Goal: Check status: Check status

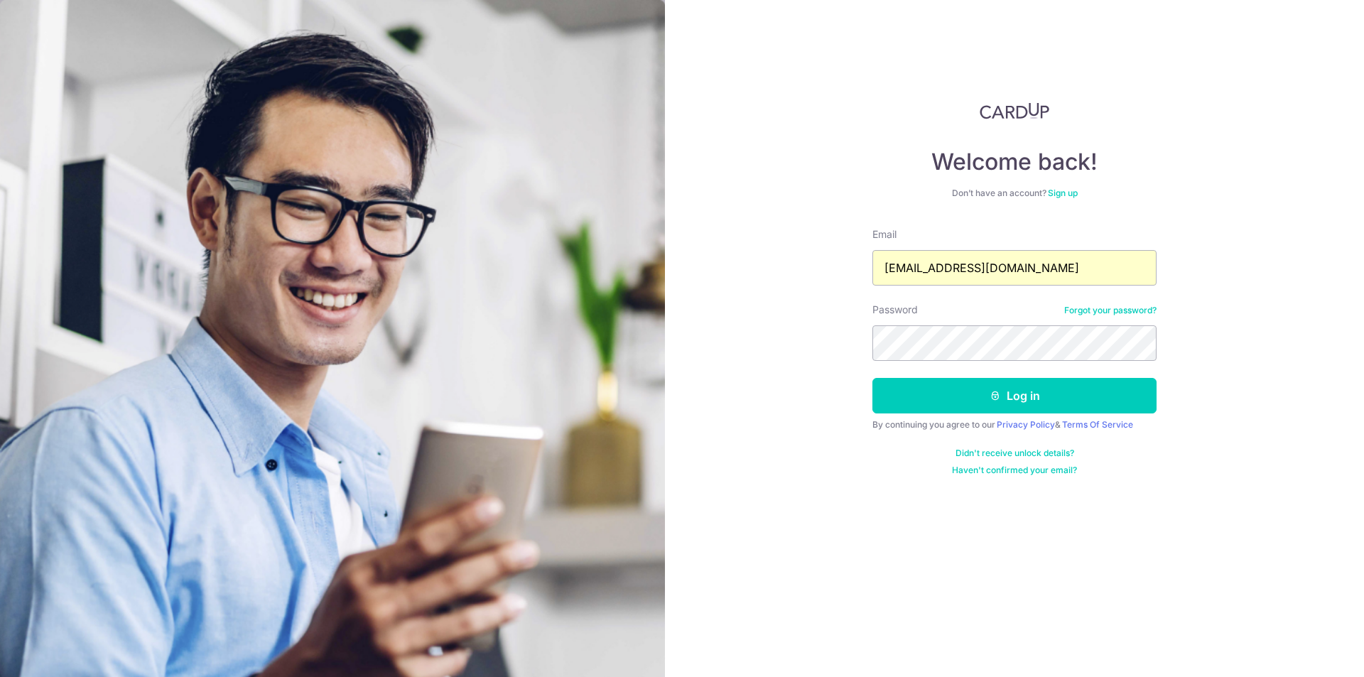
click at [978, 272] on input "[EMAIL_ADDRESS][DOMAIN_NAME]" at bounding box center [1014, 268] width 284 height 36
click at [1075, 399] on button "Log in" at bounding box center [1014, 396] width 284 height 36
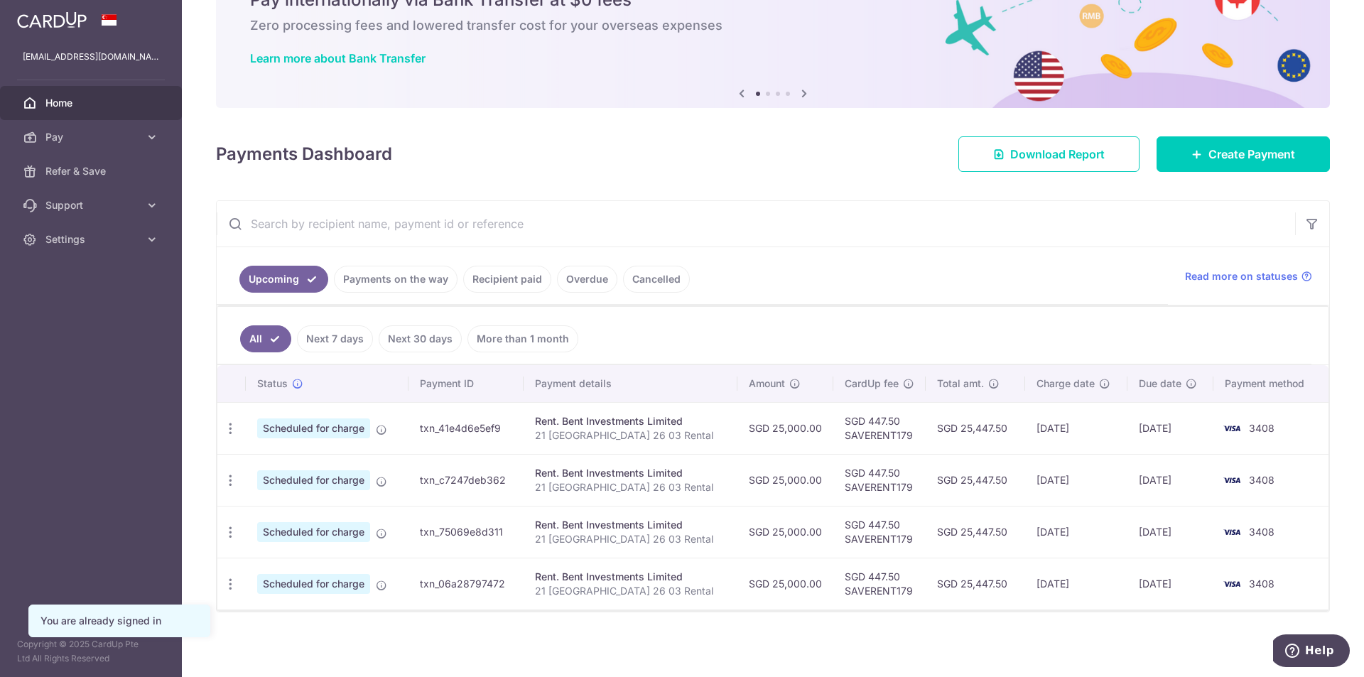
scroll to position [76, 0]
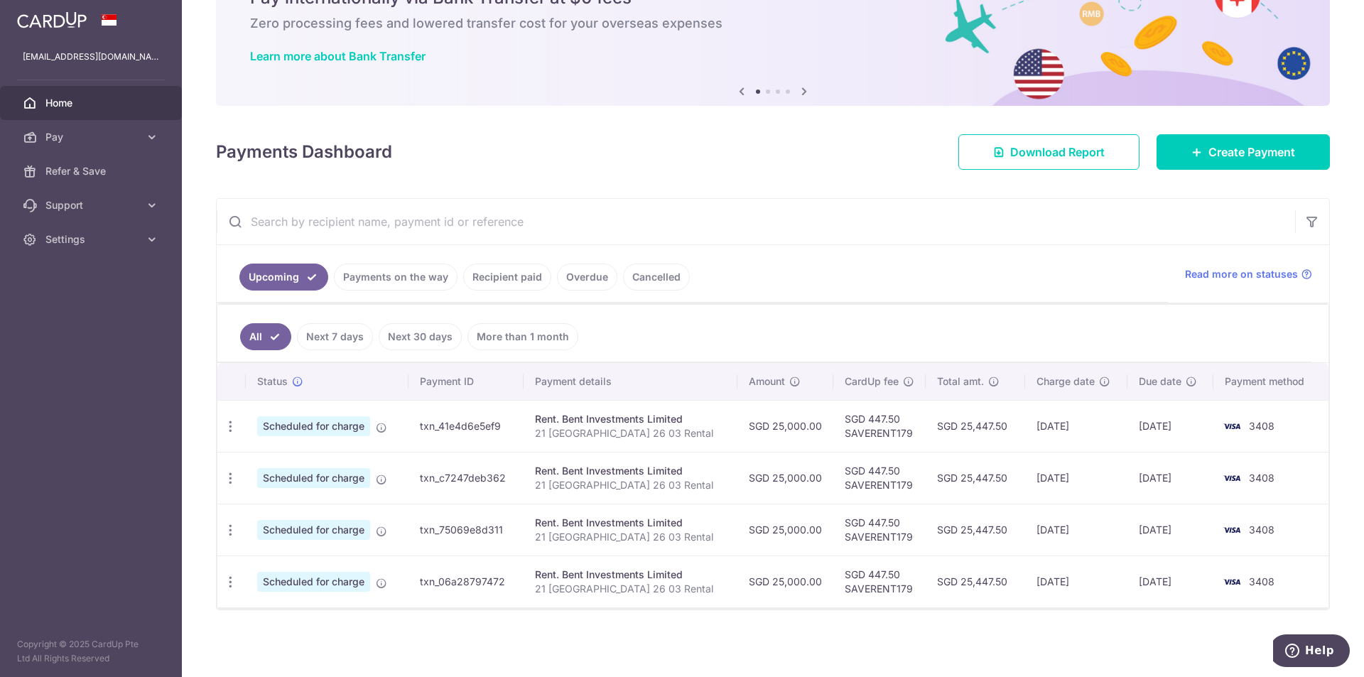
click at [396, 278] on link "Payments on the way" at bounding box center [396, 277] width 124 height 27
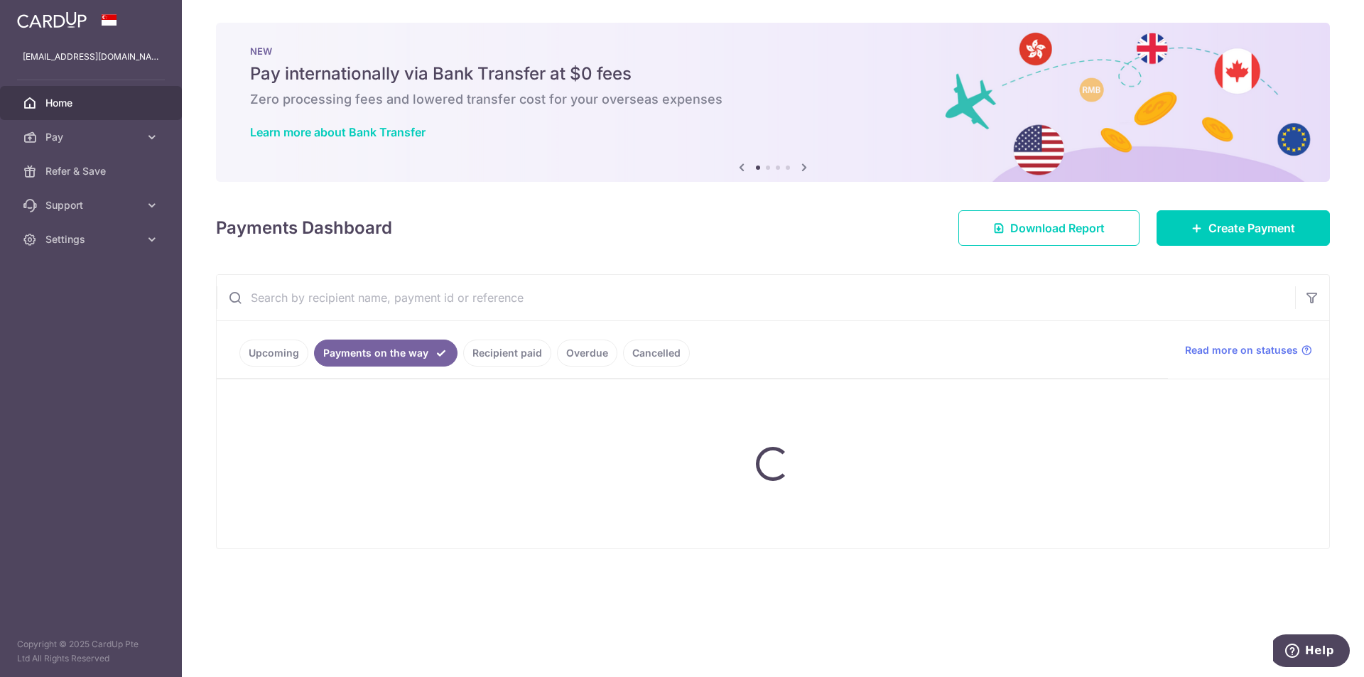
scroll to position [0, 0]
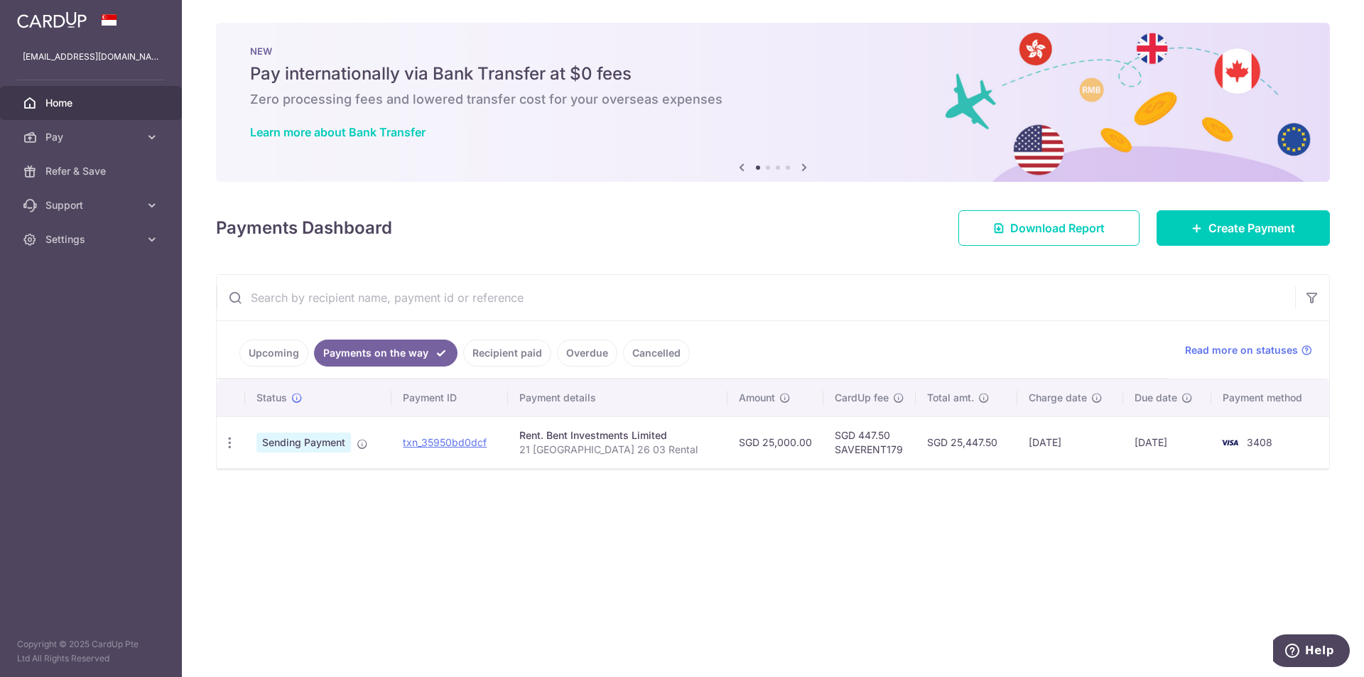
drag, startPoint x: 1120, startPoint y: 439, endPoint x: 1181, endPoint y: 445, distance: 61.3
click at [1181, 445] on td "08/09/2025" at bounding box center [1167, 442] width 88 height 52
click at [1143, 449] on td "08/09/2025" at bounding box center [1167, 442] width 88 height 52
drag, startPoint x: 1119, startPoint y: 443, endPoint x: 1160, endPoint y: 450, distance: 41.7
click at [1160, 450] on td "08/09/2025" at bounding box center [1167, 442] width 88 height 52
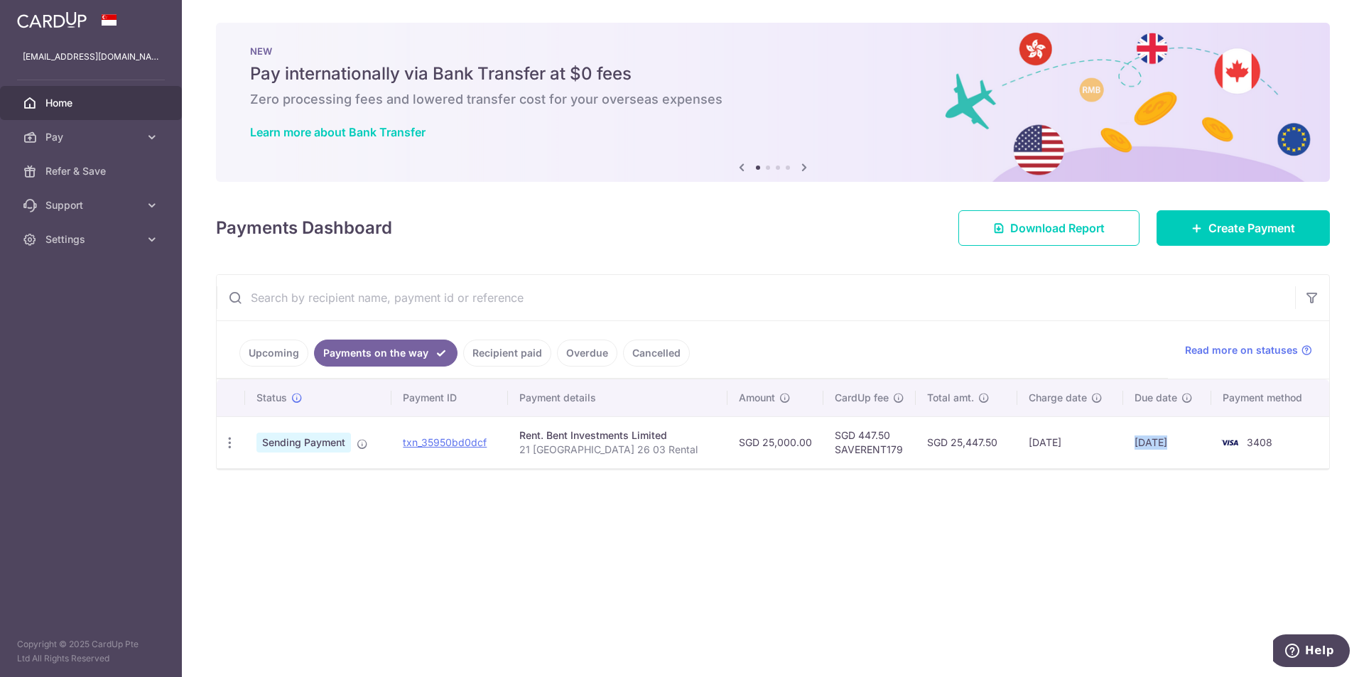
click at [1160, 450] on td "08/09/2025" at bounding box center [1167, 442] width 88 height 52
click at [494, 354] on link "Recipient paid" at bounding box center [507, 353] width 88 height 27
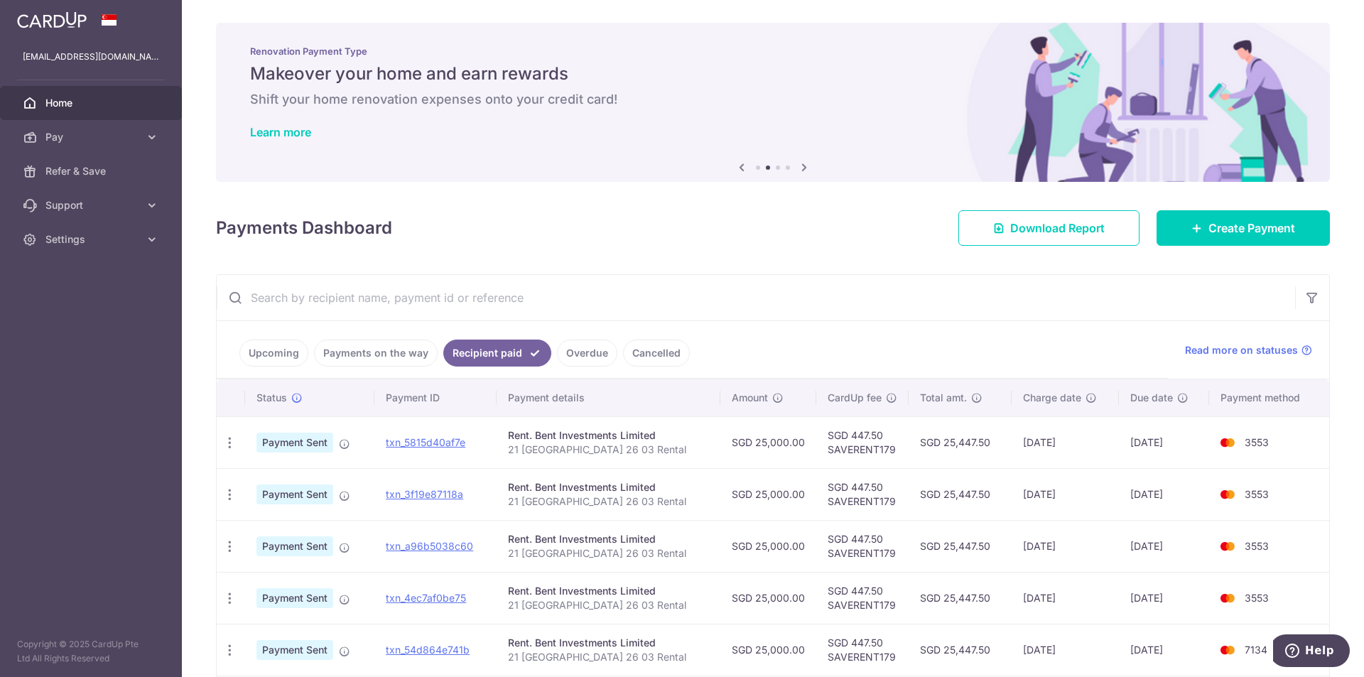
click at [389, 353] on link "Payments on the way" at bounding box center [376, 353] width 124 height 27
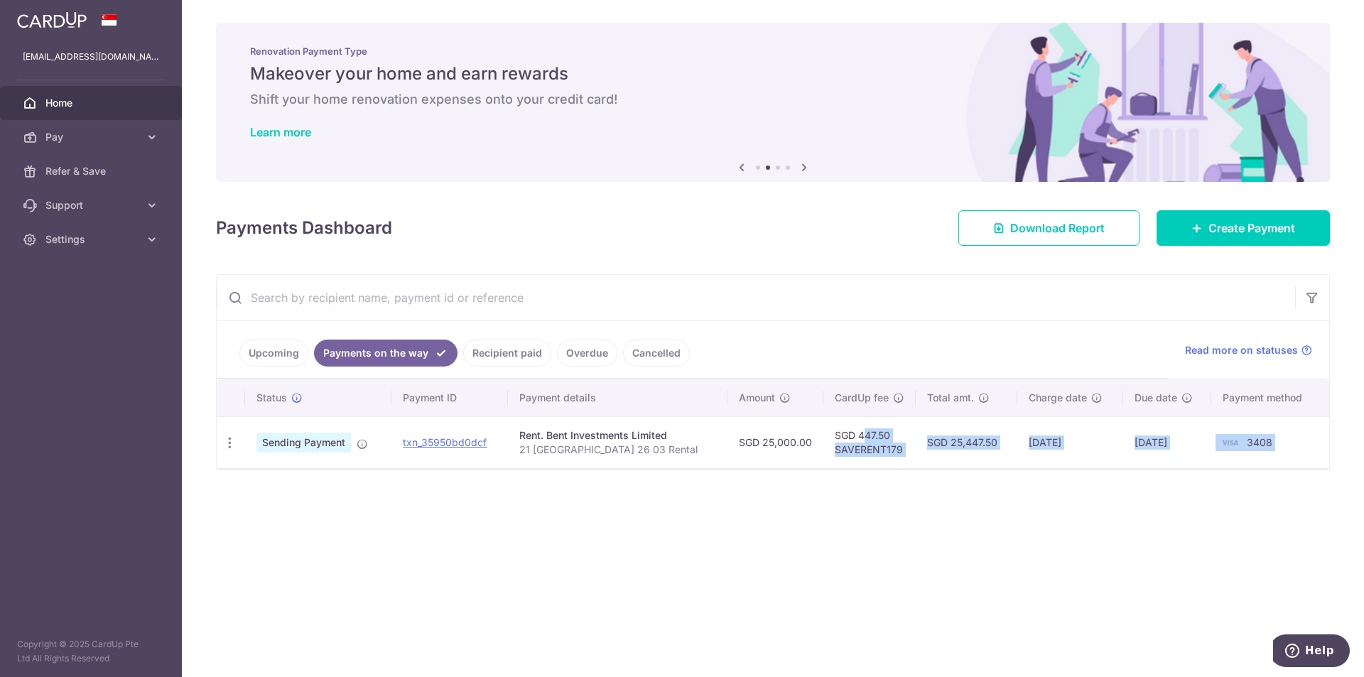
drag, startPoint x: 815, startPoint y: 430, endPoint x: 1229, endPoint y: 572, distance: 437.6
click at [1252, 543] on div "× Pause Schedule Pause all future payments in this series Pause just this one p…" at bounding box center [773, 338] width 1182 height 677
click at [1229, 572] on div "× Pause Schedule Pause all future payments in this series Pause just this one p…" at bounding box center [773, 338] width 1182 height 677
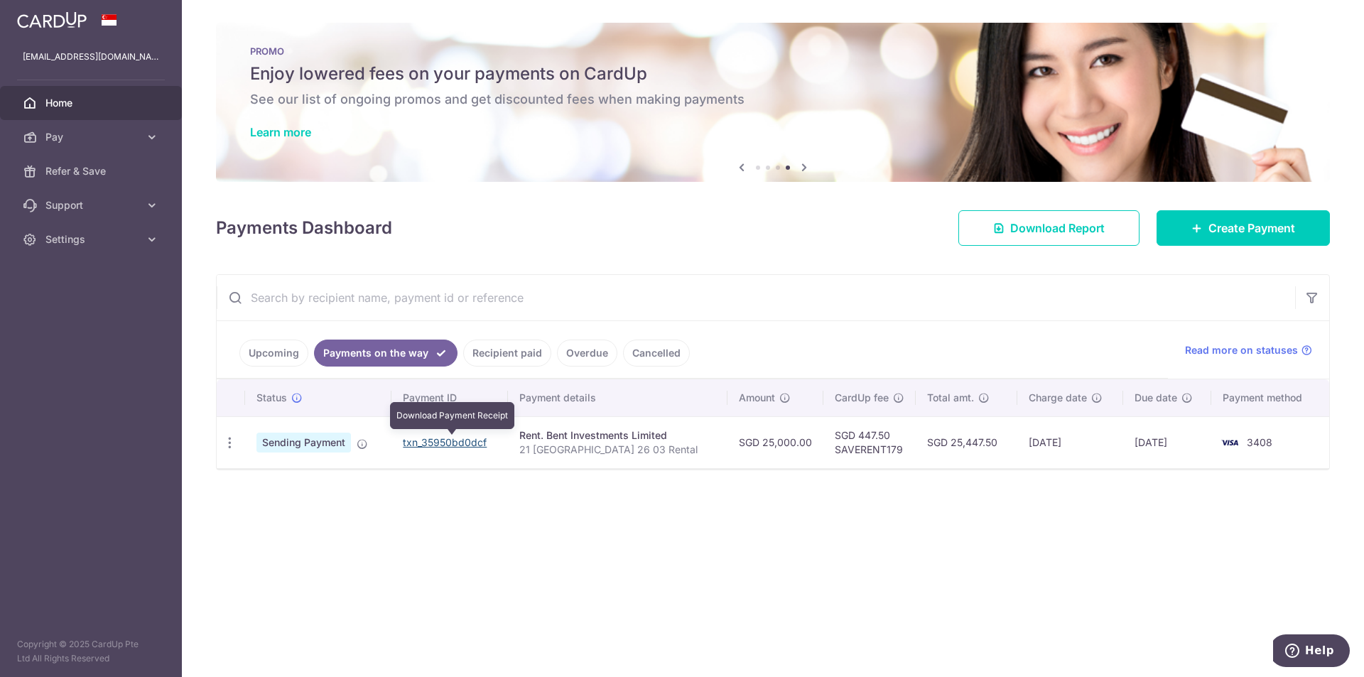
click at [428, 445] on link "txn_35950bd0dcf" at bounding box center [445, 442] width 84 height 12
click at [285, 352] on link "Upcoming" at bounding box center [273, 353] width 69 height 27
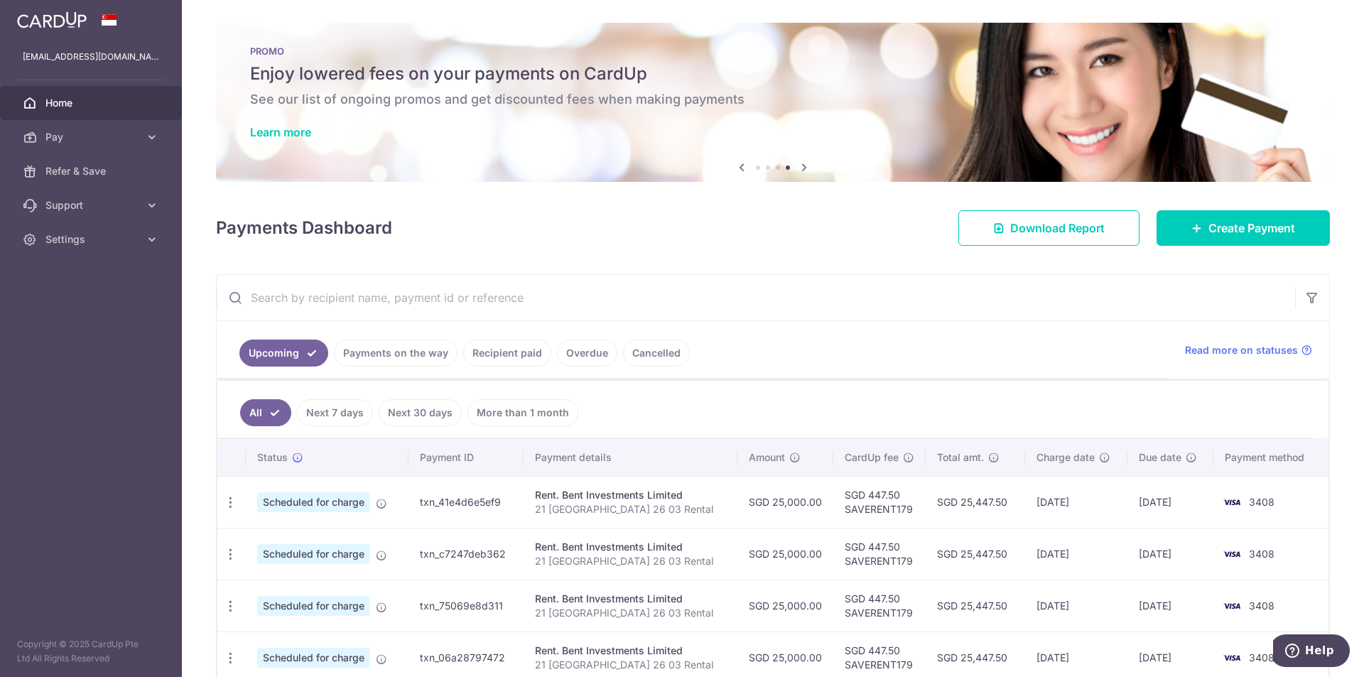
click at [496, 355] on link "Recipient paid" at bounding box center [507, 353] width 88 height 27
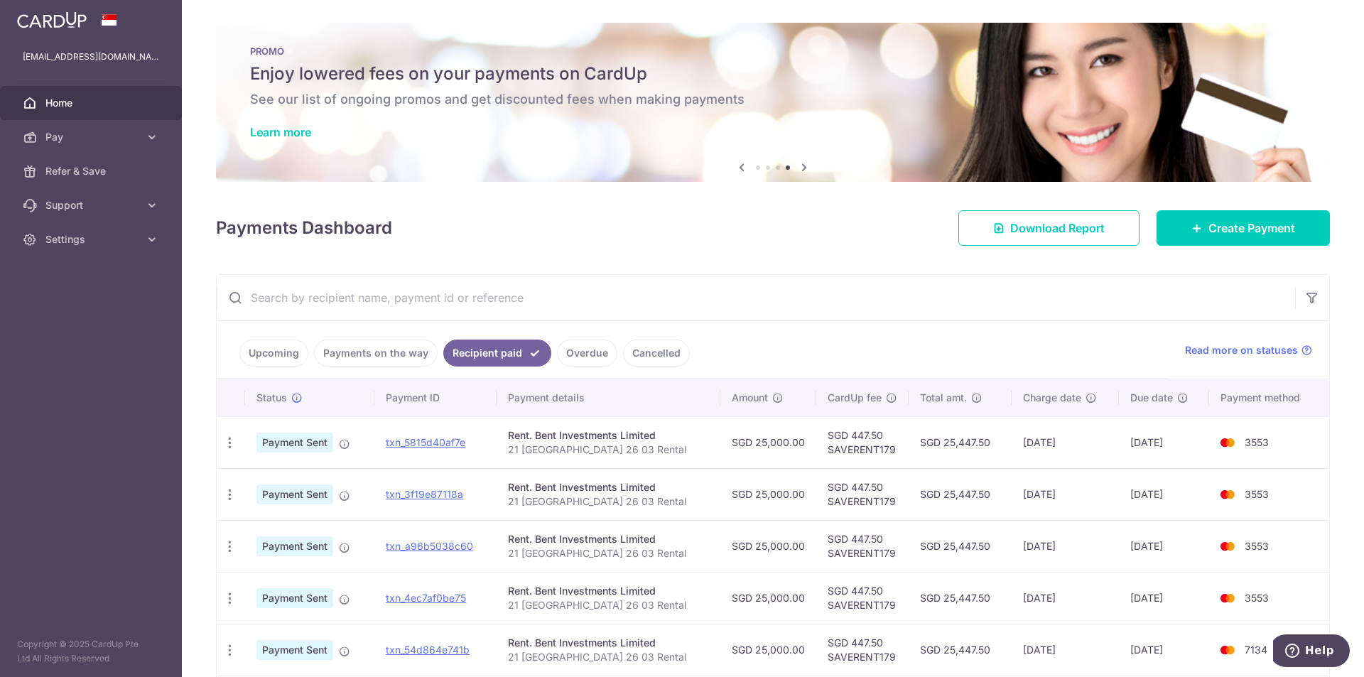
click at [387, 357] on link "Payments on the way" at bounding box center [376, 353] width 124 height 27
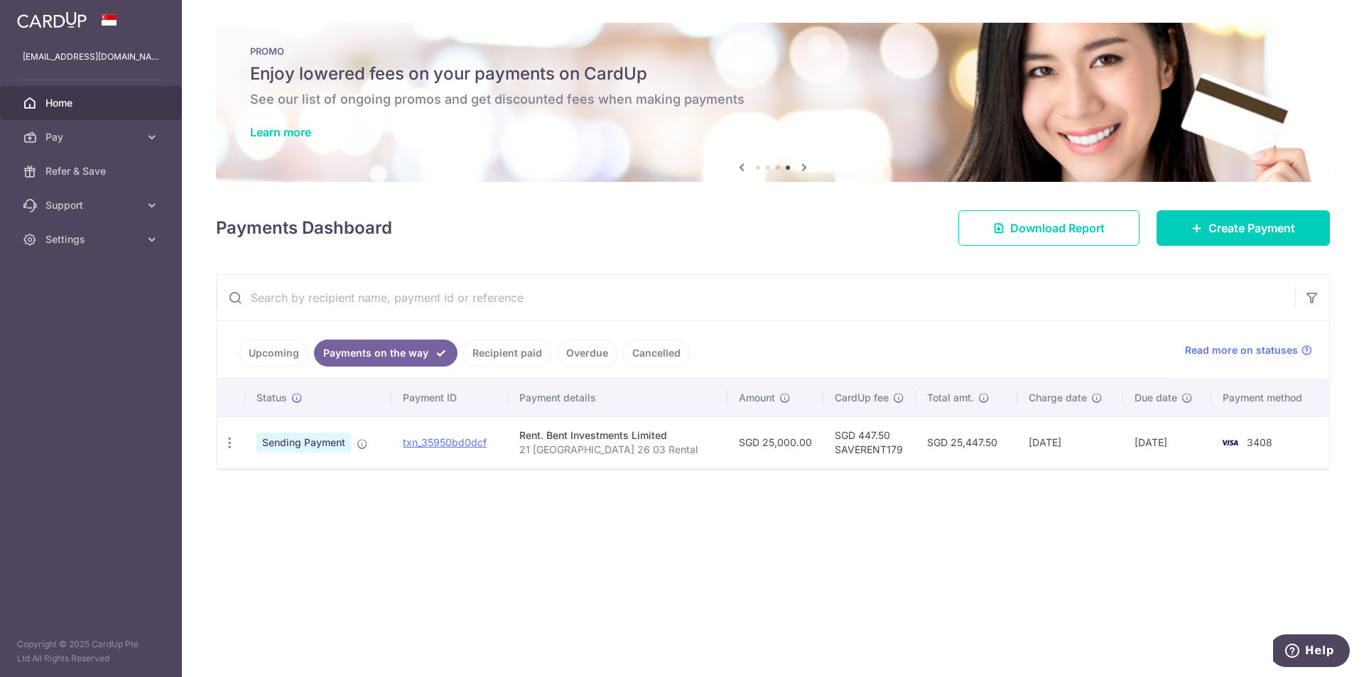
click at [494, 357] on link "Recipient paid" at bounding box center [507, 353] width 88 height 27
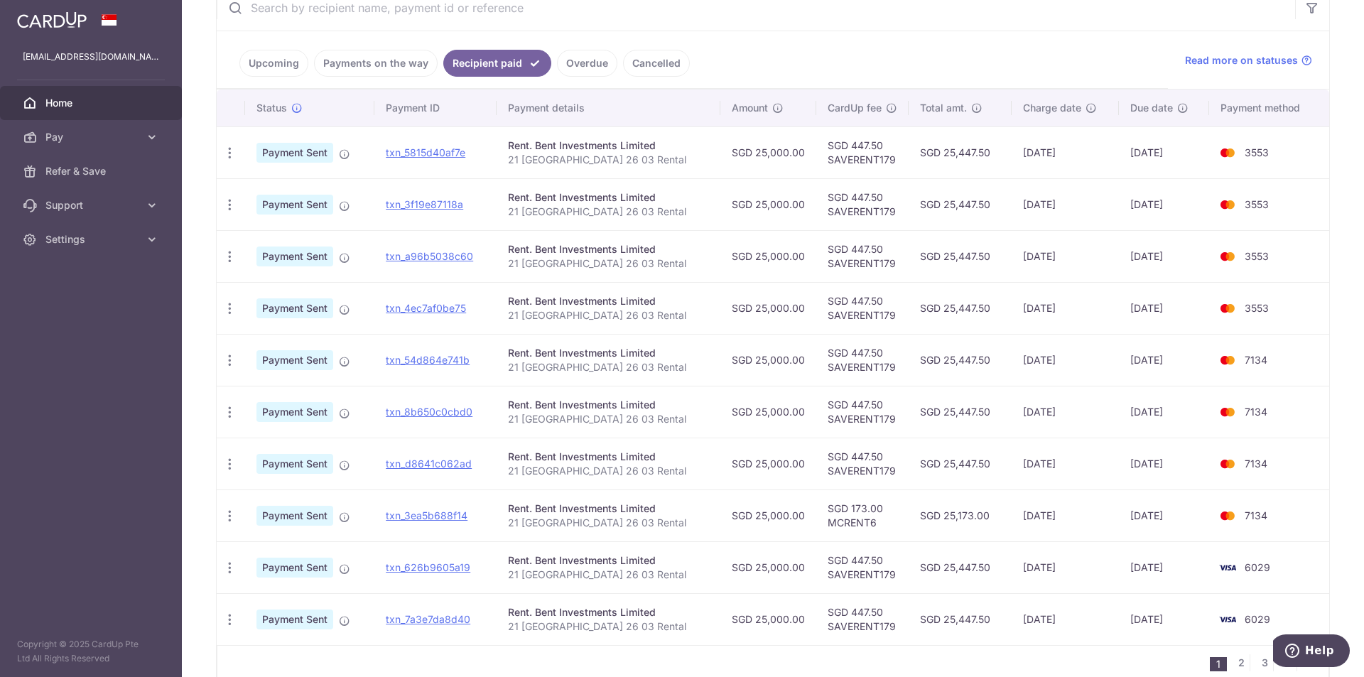
scroll to position [219, 0]
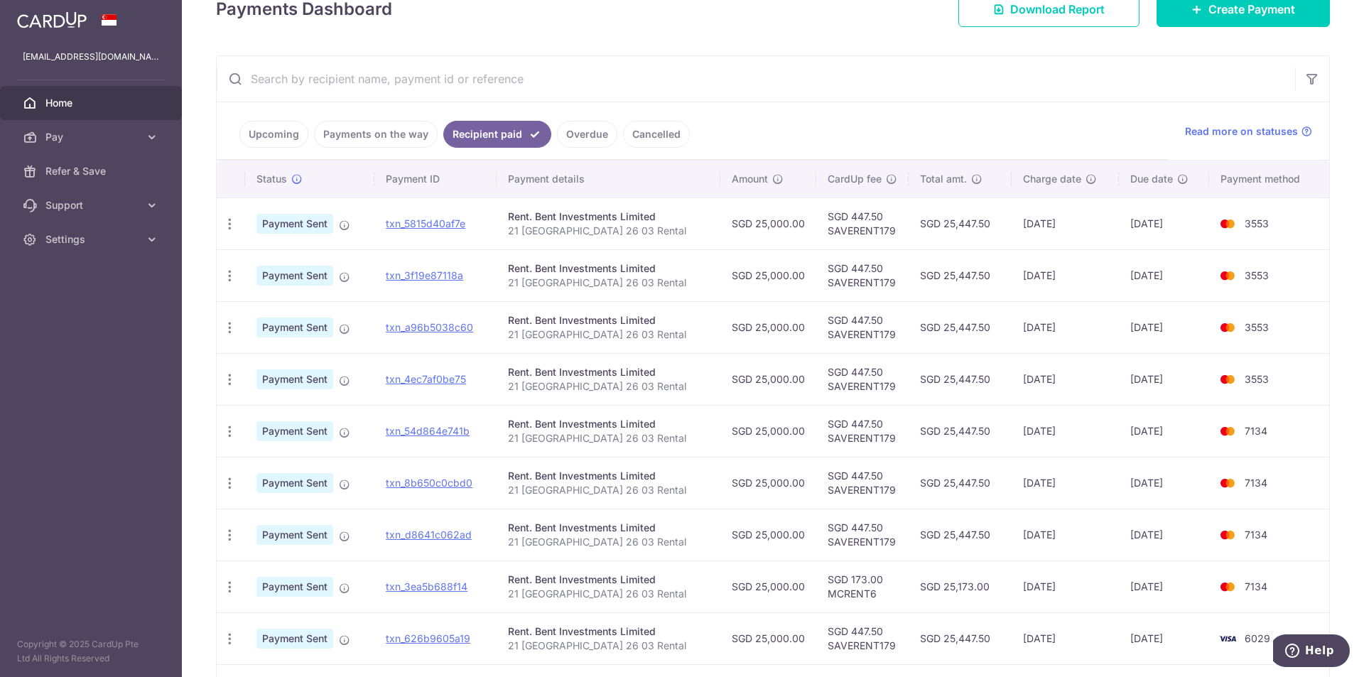
click at [375, 144] on link "Payments on the way" at bounding box center [376, 134] width 124 height 27
